Goal: Information Seeking & Learning: Learn about a topic

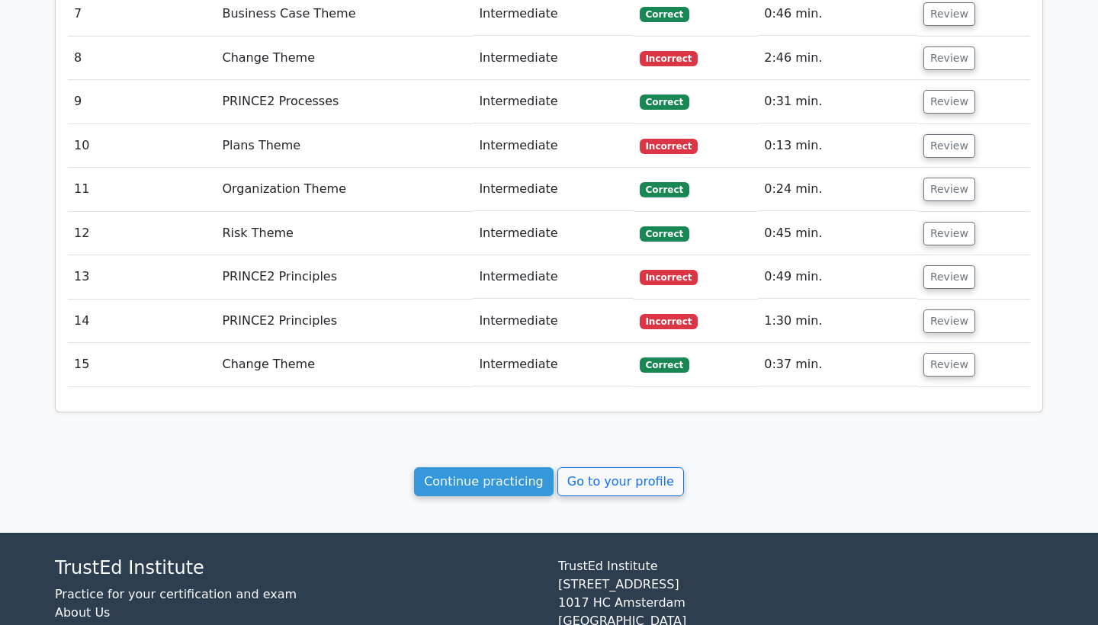
scroll to position [2149, 0]
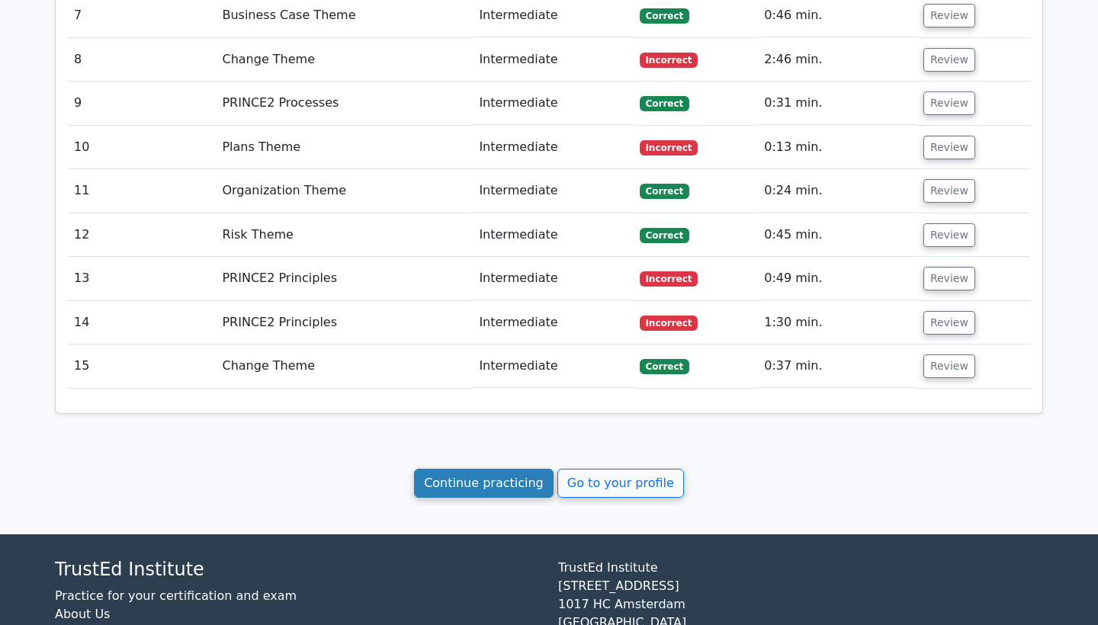
click at [512, 469] on link "Continue practicing" at bounding box center [484, 483] width 140 height 29
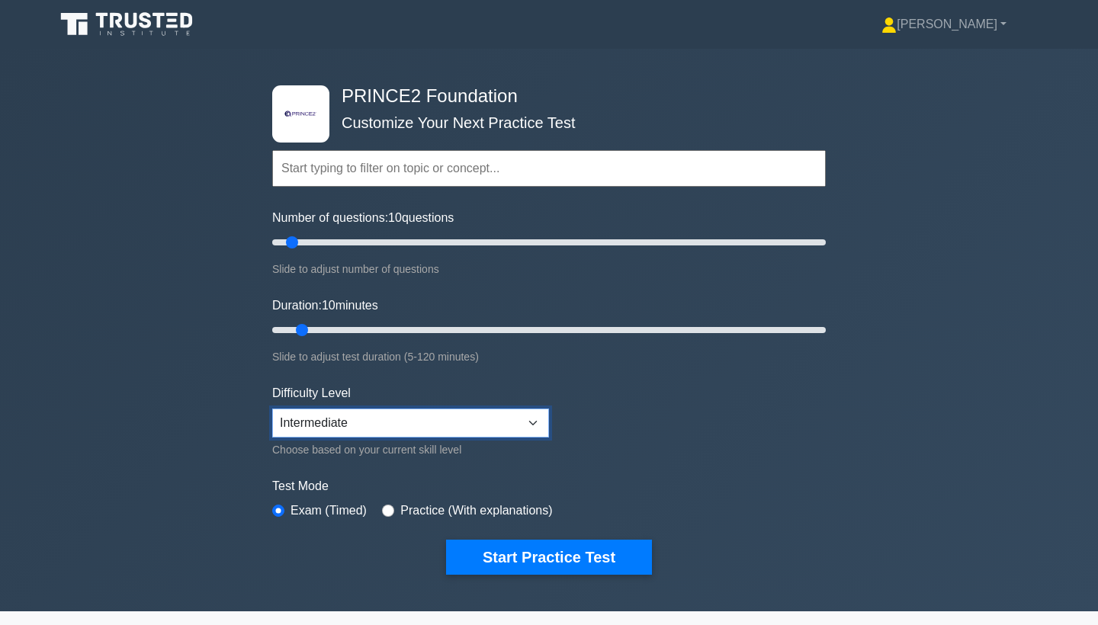
select select "beginner"
drag, startPoint x: 294, startPoint y: 245, endPoint x: 438, endPoint y: 242, distance: 144.2
type input "60"
click at [438, 242] on input "Number of questions: 60 questions" at bounding box center [549, 242] width 554 height 18
click at [312, 333] on input "Duration: 10 minutes" at bounding box center [549, 330] width 554 height 18
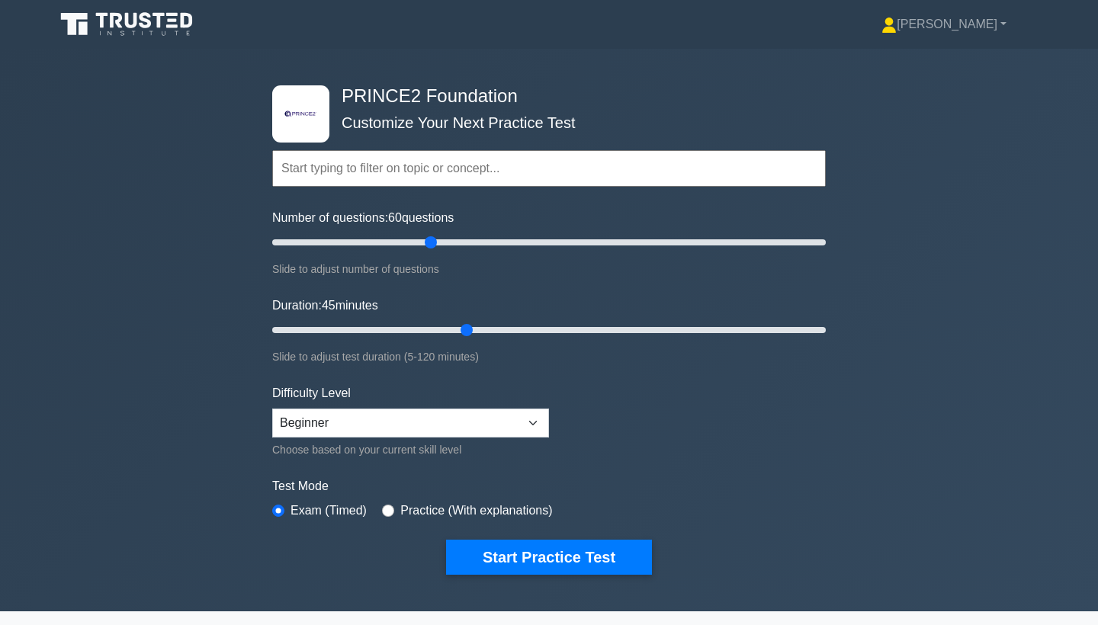
drag, startPoint x: 303, startPoint y: 331, endPoint x: 455, endPoint y: 333, distance: 152.6
click at [455, 333] on input "Duration: 45 minutes" at bounding box center [549, 330] width 554 height 18
drag, startPoint x: 465, startPoint y: 323, endPoint x: 478, endPoint y: 323, distance: 13.0
click at [478, 323] on input "Duration: 45 minutes" at bounding box center [549, 330] width 554 height 18
drag, startPoint x: 469, startPoint y: 330, endPoint x: 483, endPoint y: 330, distance: 13.8
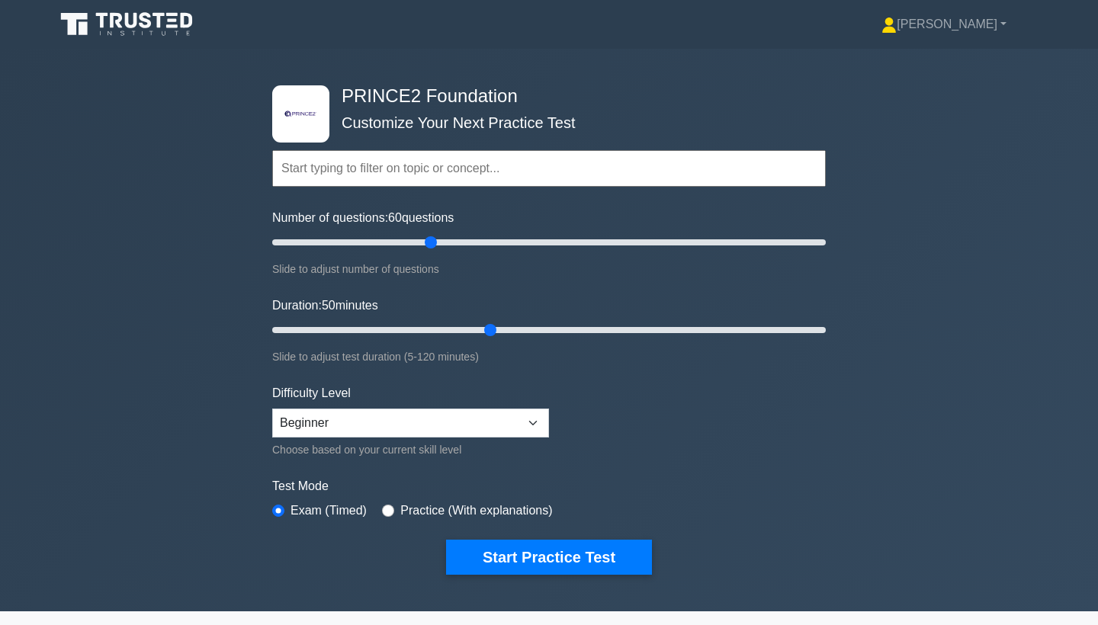
click at [483, 330] on input "Duration: 50 minutes" at bounding box center [549, 330] width 554 height 18
drag, startPoint x: 488, startPoint y: 329, endPoint x: 522, endPoint y: 333, distance: 33.9
click at [522, 333] on input "Duration: 55 minutes" at bounding box center [549, 330] width 554 height 18
drag, startPoint x: 516, startPoint y: 333, endPoint x: 540, endPoint y: 333, distance: 24.4
type input "60"
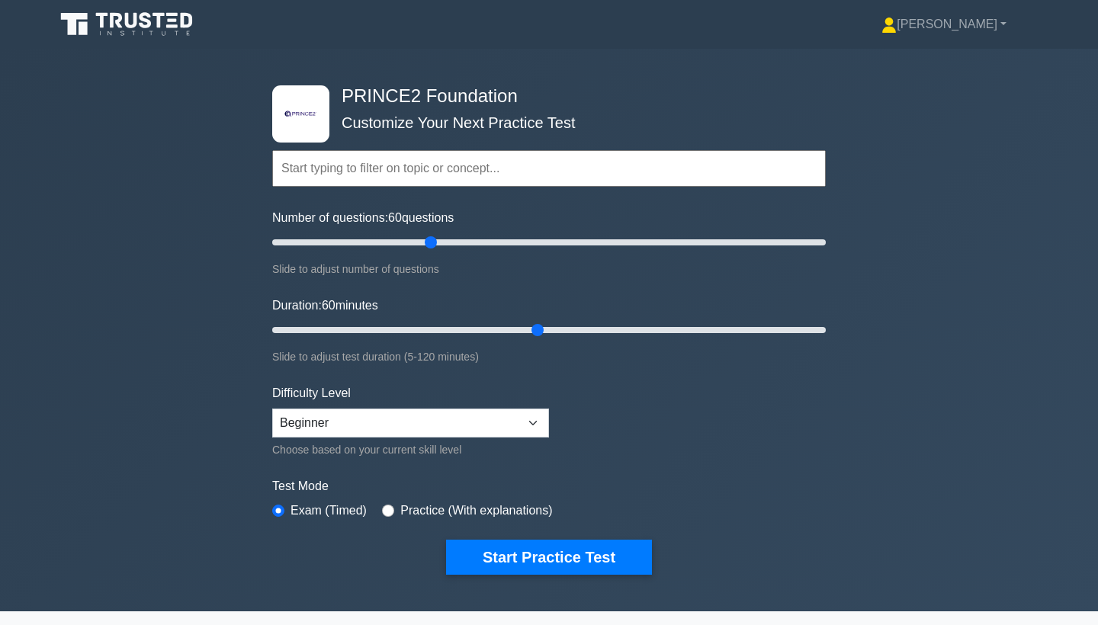
click at [541, 333] on input "Duration: 60 minutes" at bounding box center [549, 330] width 554 height 18
